Goal: Check status: Check status

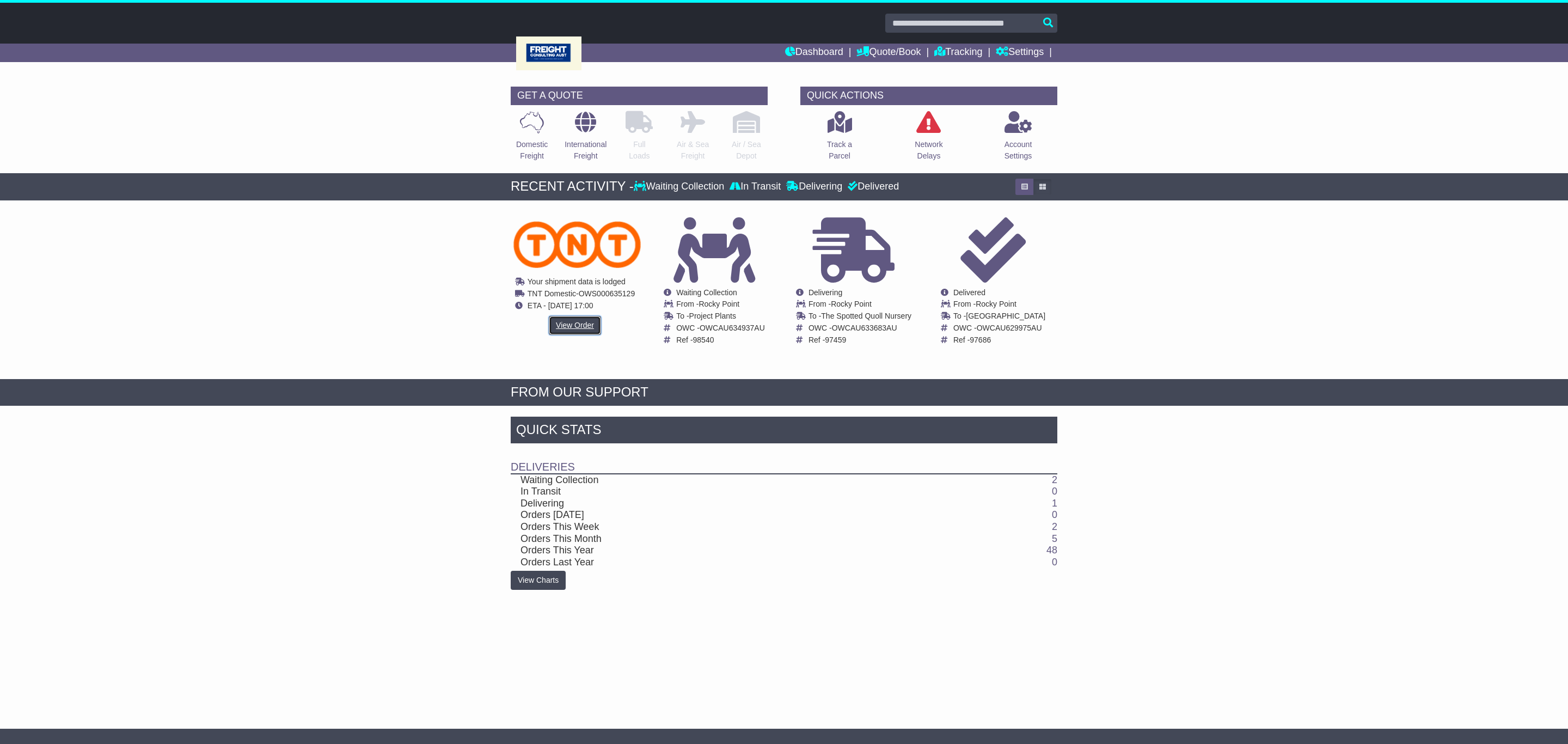
click at [569, 323] on link "View Order" at bounding box center [575, 325] width 52 height 19
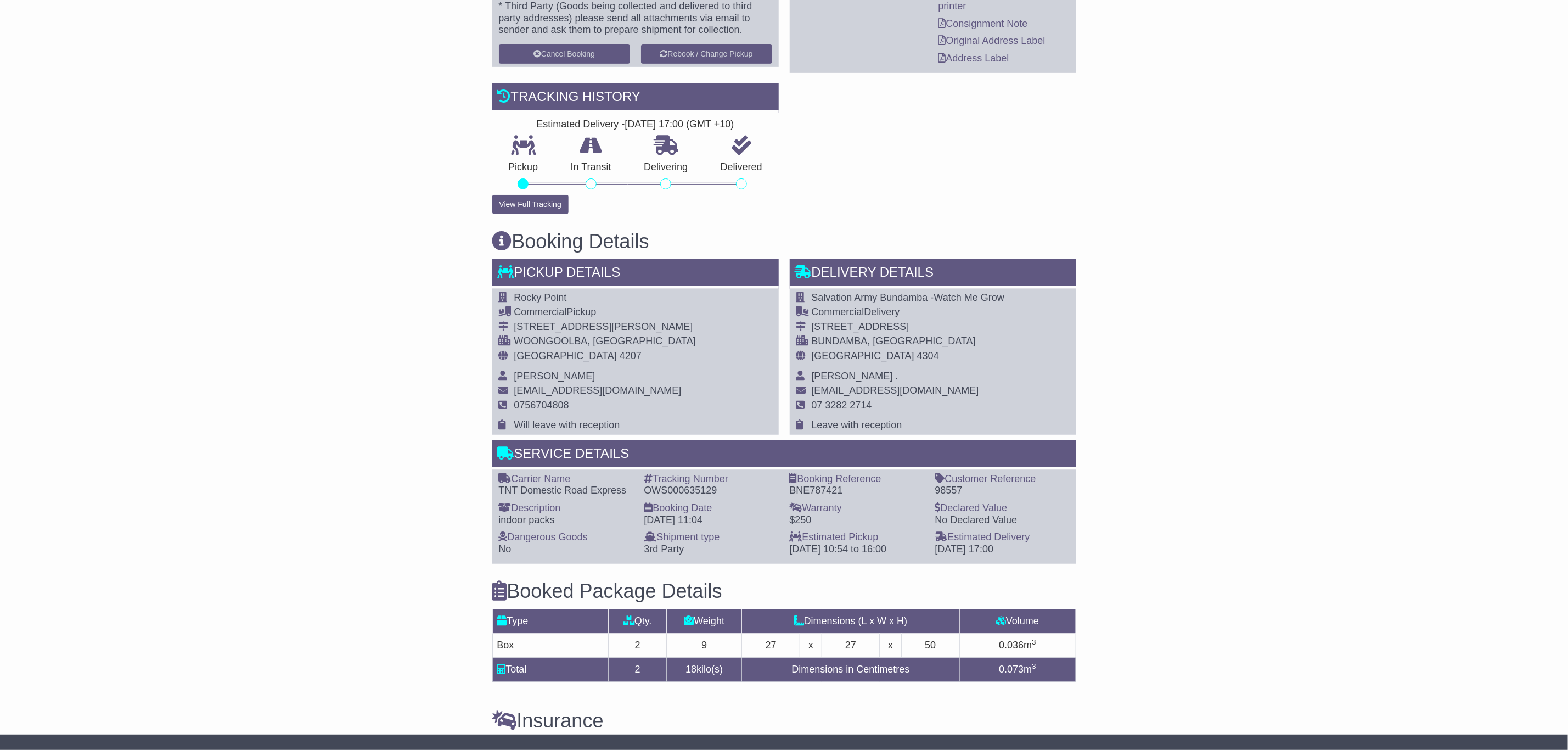
scroll to position [330, 0]
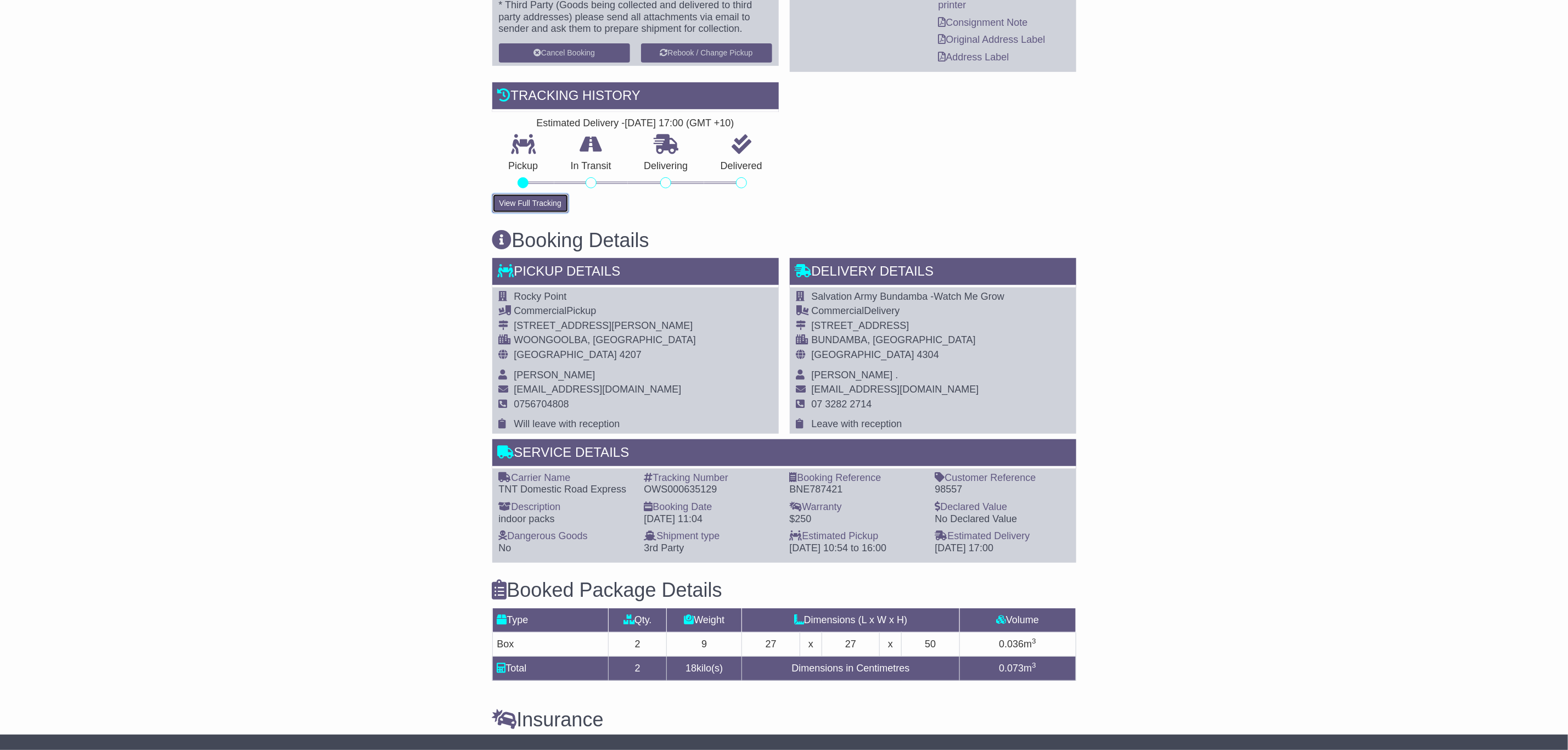
click at [516, 211] on button "View Full Tracking" at bounding box center [530, 203] width 76 height 19
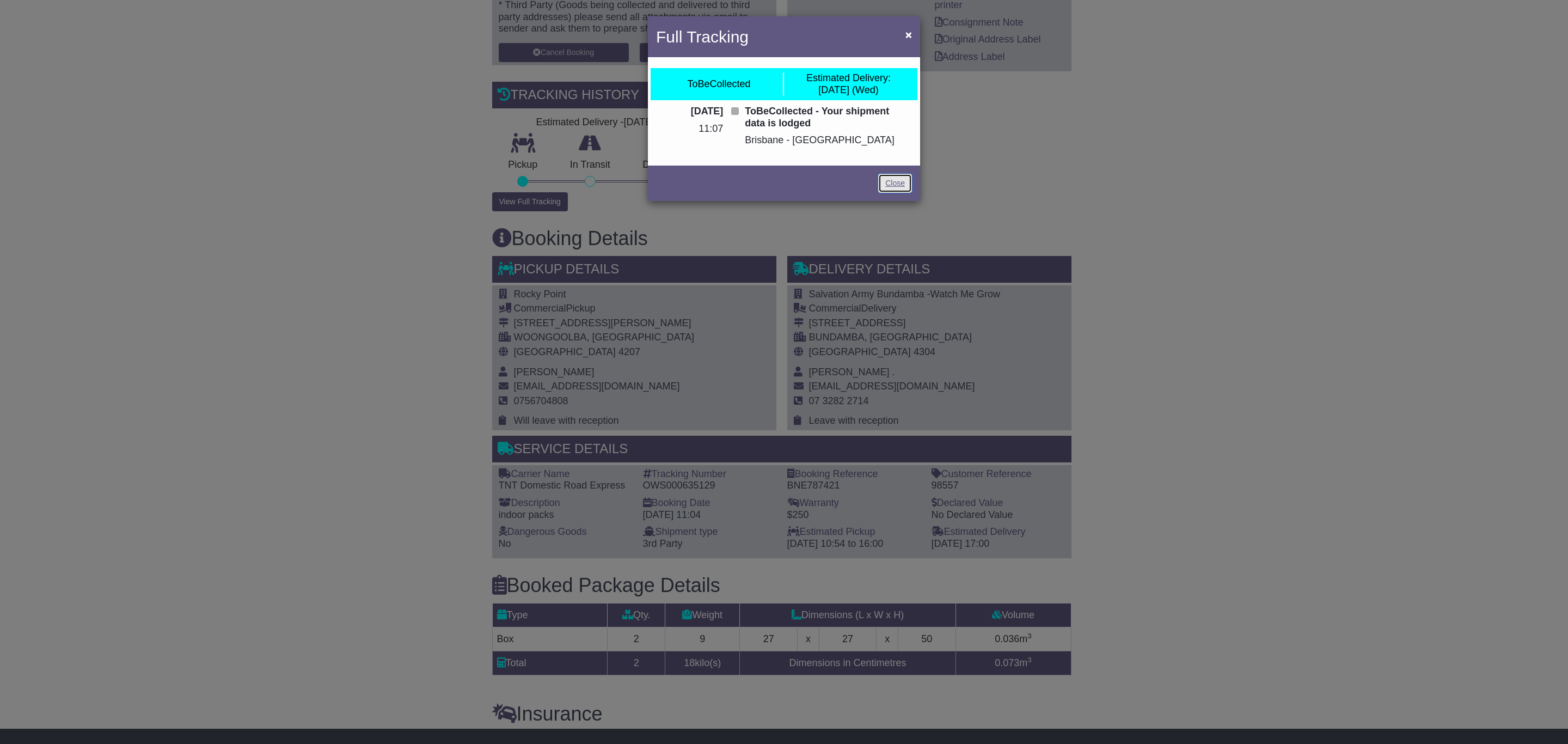
click at [884, 180] on link "Close" at bounding box center [895, 183] width 33 height 19
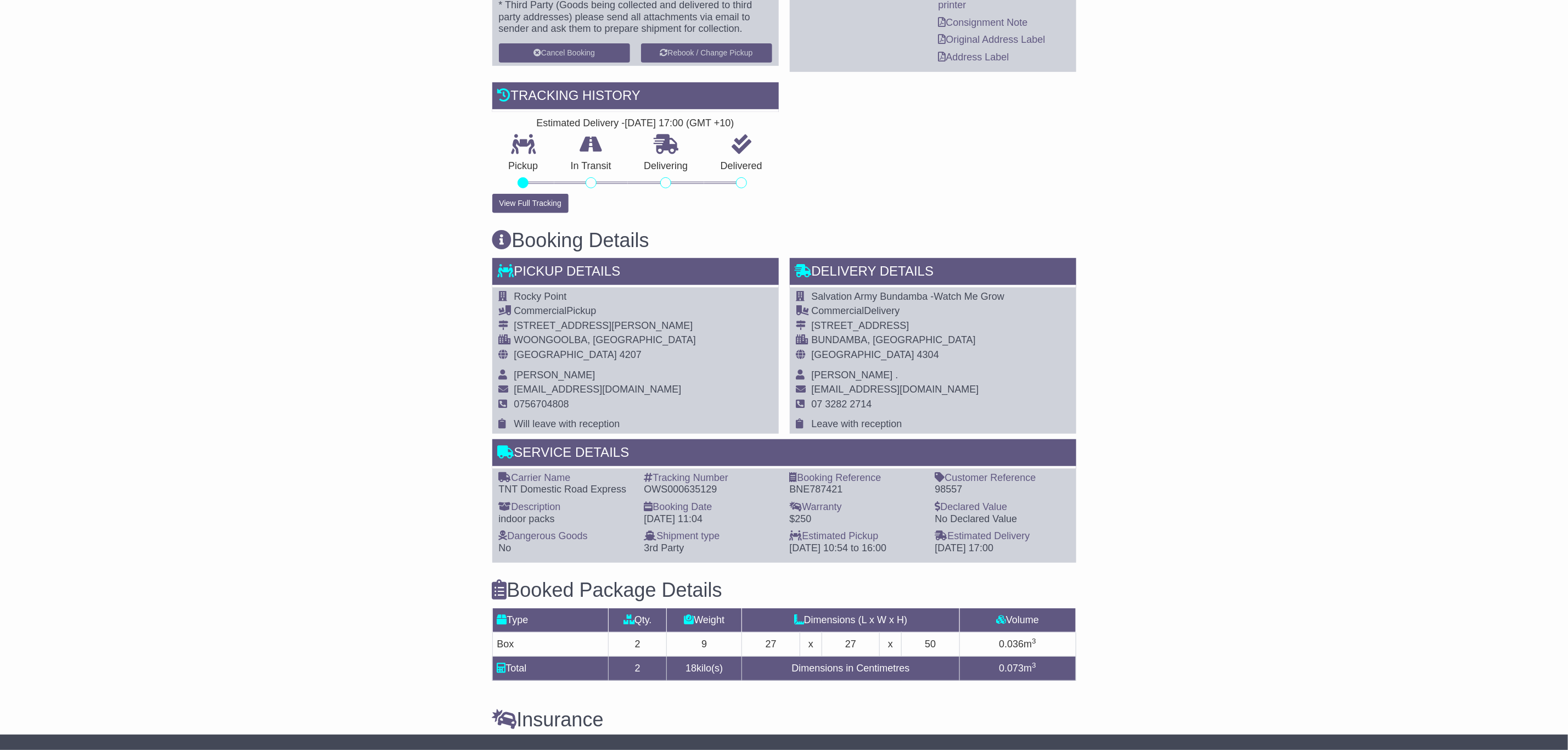
drag, startPoint x: 1336, startPoint y: 168, endPoint x: 1388, endPoint y: 10, distance: 166.3
click at [1336, 168] on div "Email Download Tracking Pricing Insurance" at bounding box center [784, 411] width 1568 height 1094
